Goal: Task Accomplishment & Management: Manage account settings

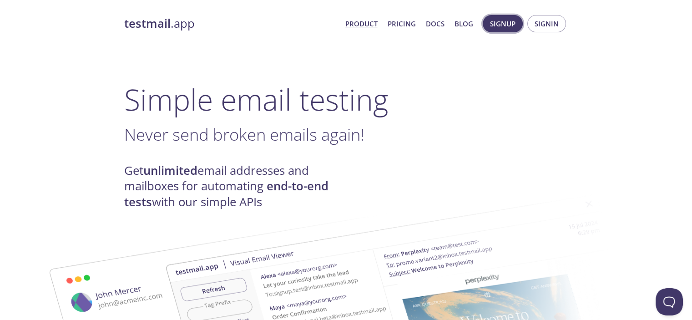
click at [514, 23] on span "Signup" at bounding box center [502, 24] width 25 height 12
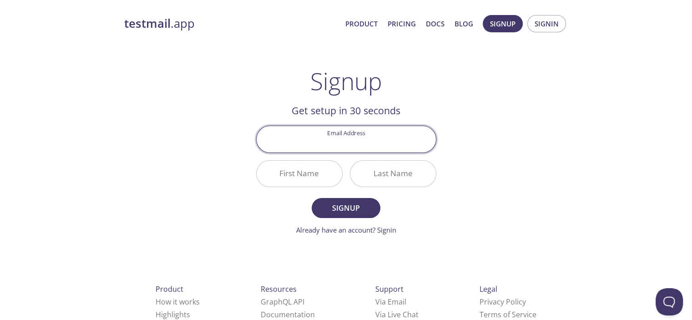
click at [393, 140] on input "Email Address" at bounding box center [345, 139] width 179 height 26
type input "[PERSON_NAME][EMAIL_ADDRESS][DOMAIN_NAME]"
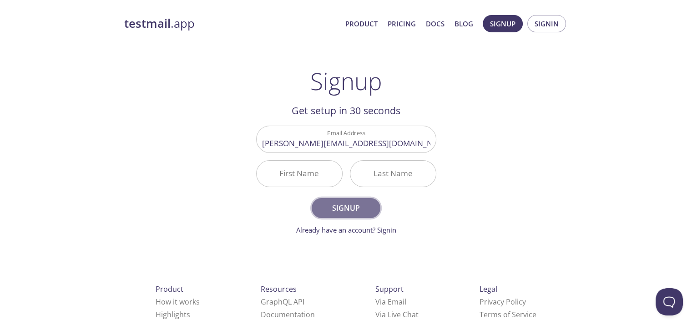
click at [355, 214] on span "Signup" at bounding box center [346, 207] width 48 height 13
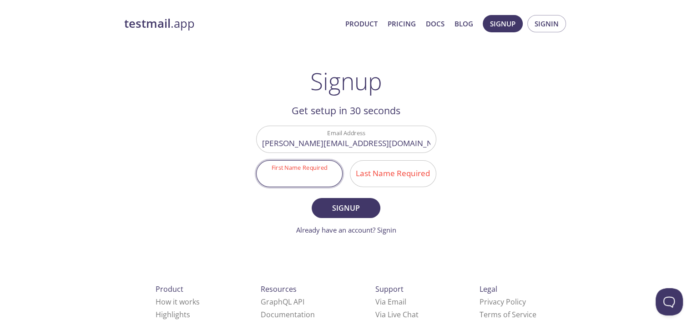
click at [314, 173] on input "First Name Required" at bounding box center [298, 174] width 85 height 26
type input "[PERSON_NAME]"
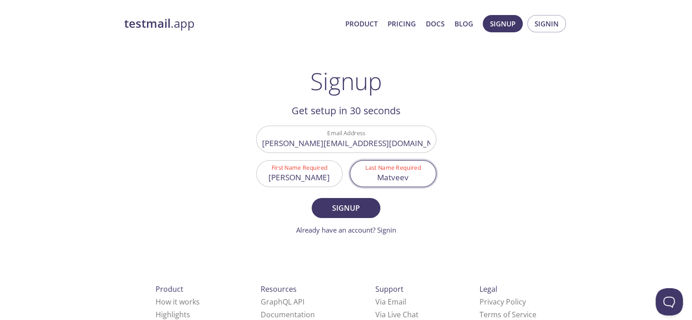
type input "Matveev"
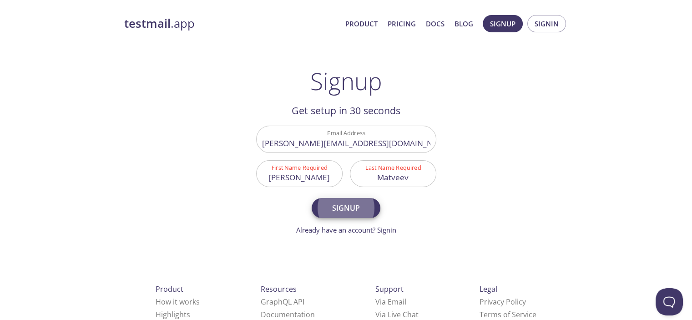
click at [312, 198] on button "Signup" at bounding box center [346, 208] width 68 height 20
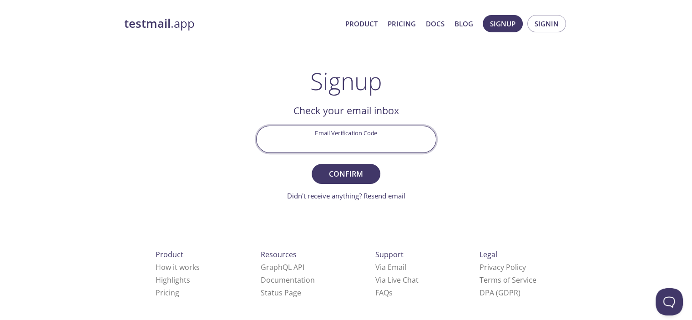
click at [354, 136] on input "Email Verification Code" at bounding box center [345, 139] width 179 height 26
paste input "4PS3LHL"
type input "4PS3LHL"
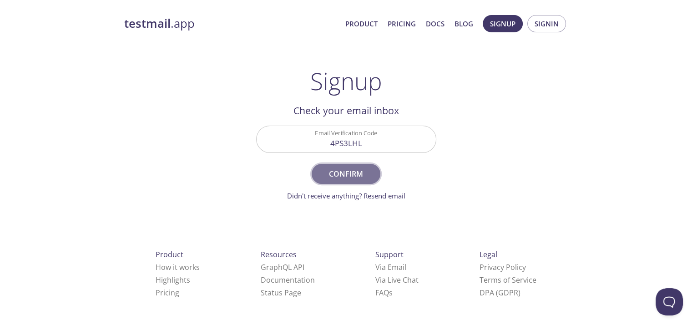
click at [355, 176] on span "Confirm" at bounding box center [346, 173] width 48 height 13
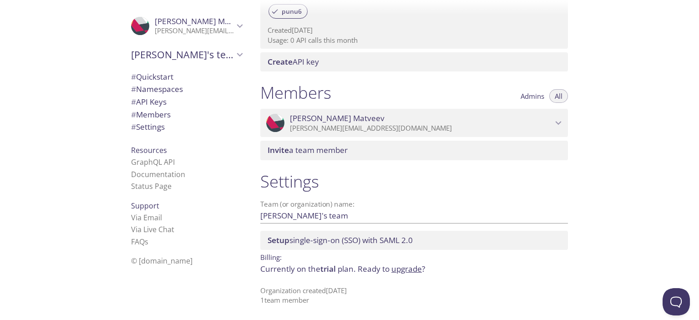
scroll to position [326, 0]
click at [143, 102] on span "# API Keys" at bounding box center [148, 101] width 35 height 10
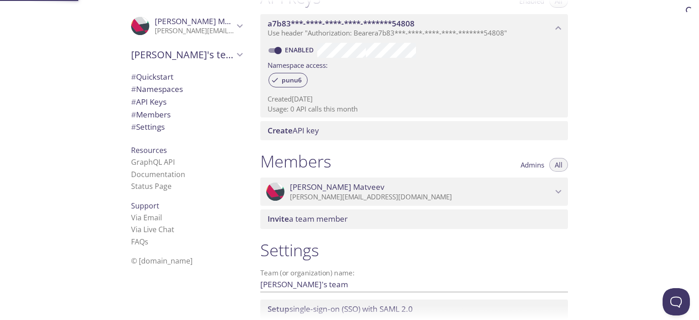
scroll to position [246, 0]
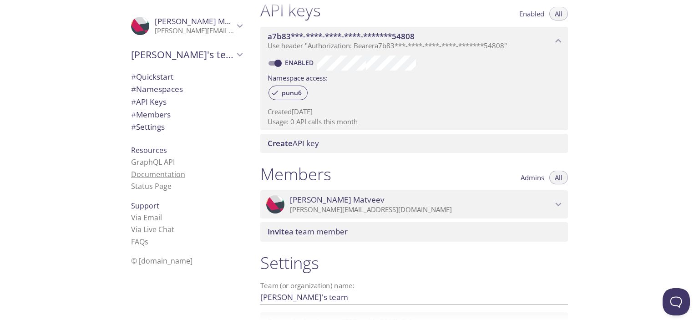
click at [161, 171] on link "Documentation" at bounding box center [158, 174] width 54 height 10
